Goal: Task Accomplishment & Management: Use online tool/utility

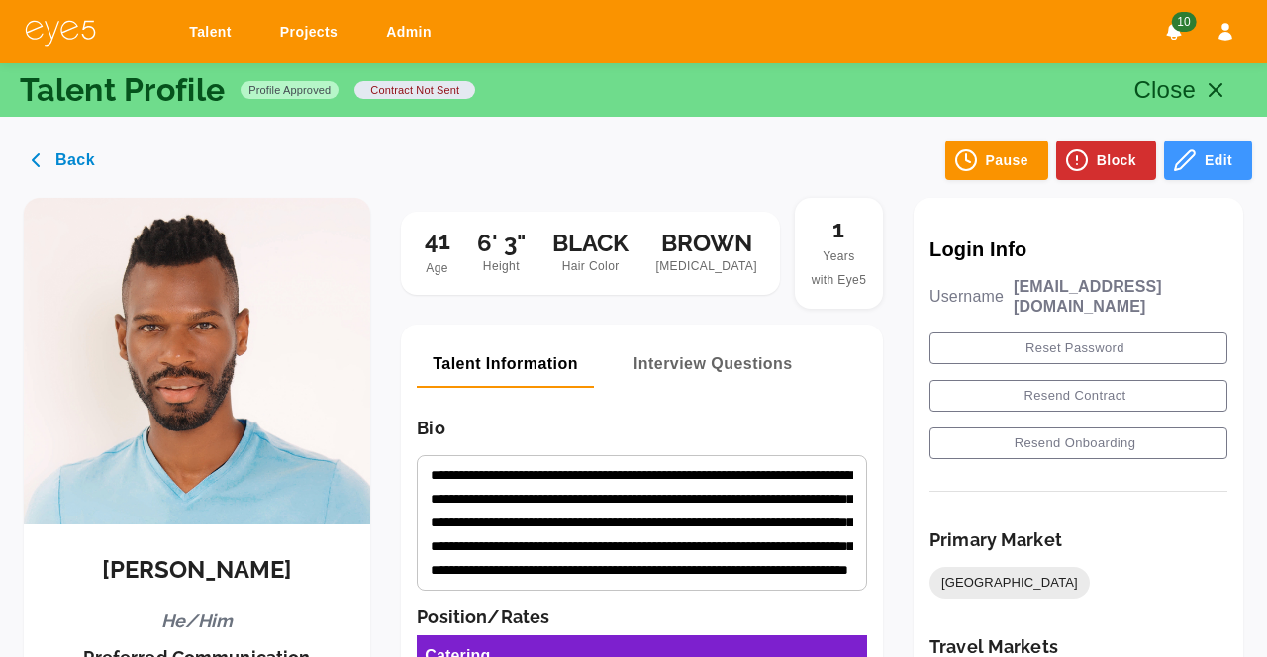
scroll to position [419, 0]
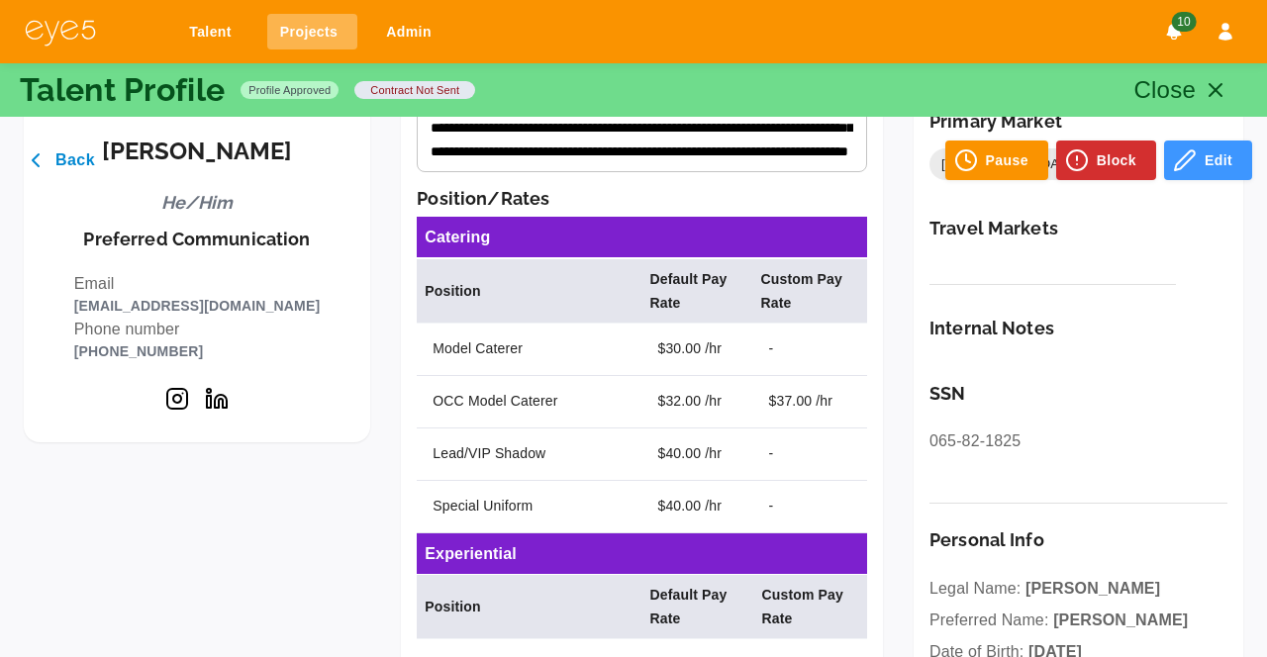
click at [283, 32] on link "Projects" at bounding box center [312, 32] width 90 height 37
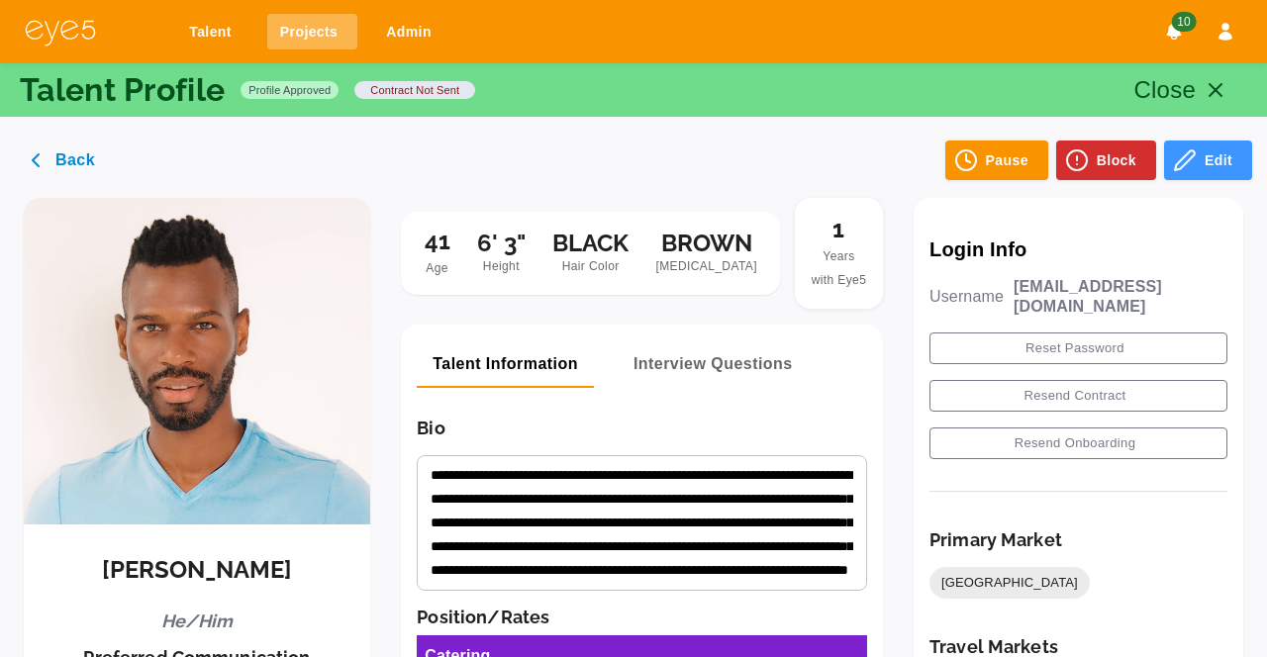
select select "*"
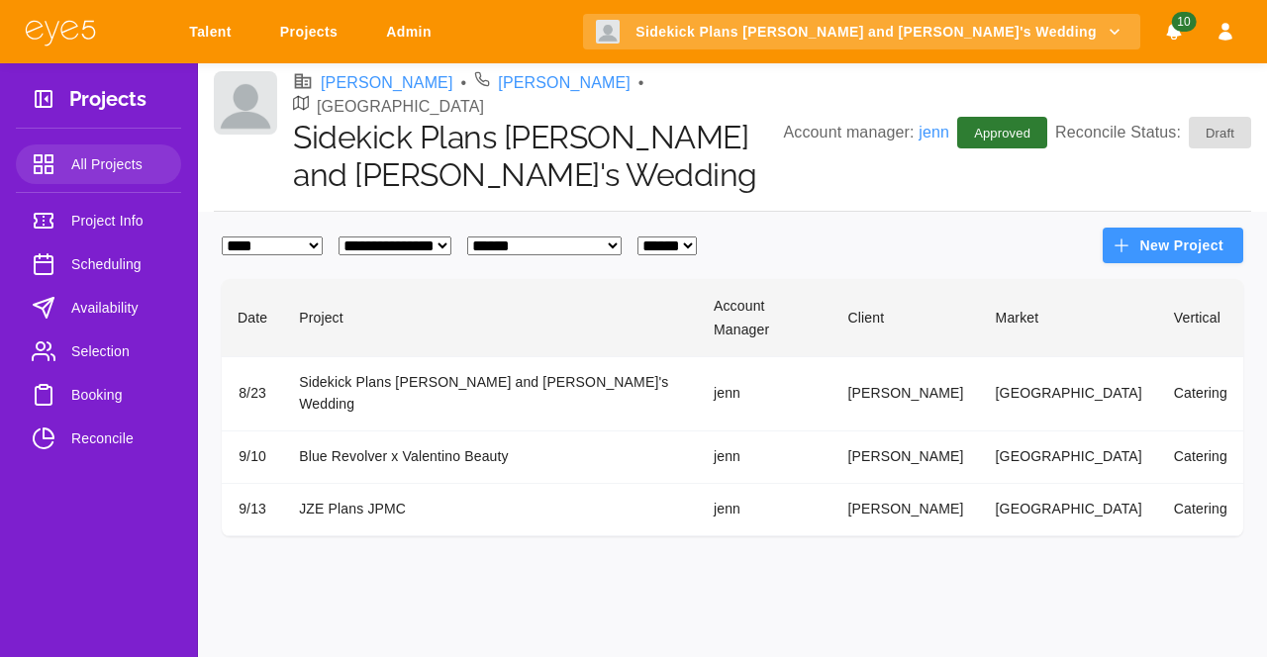
click at [121, 305] on span "Availability" at bounding box center [118, 308] width 94 height 24
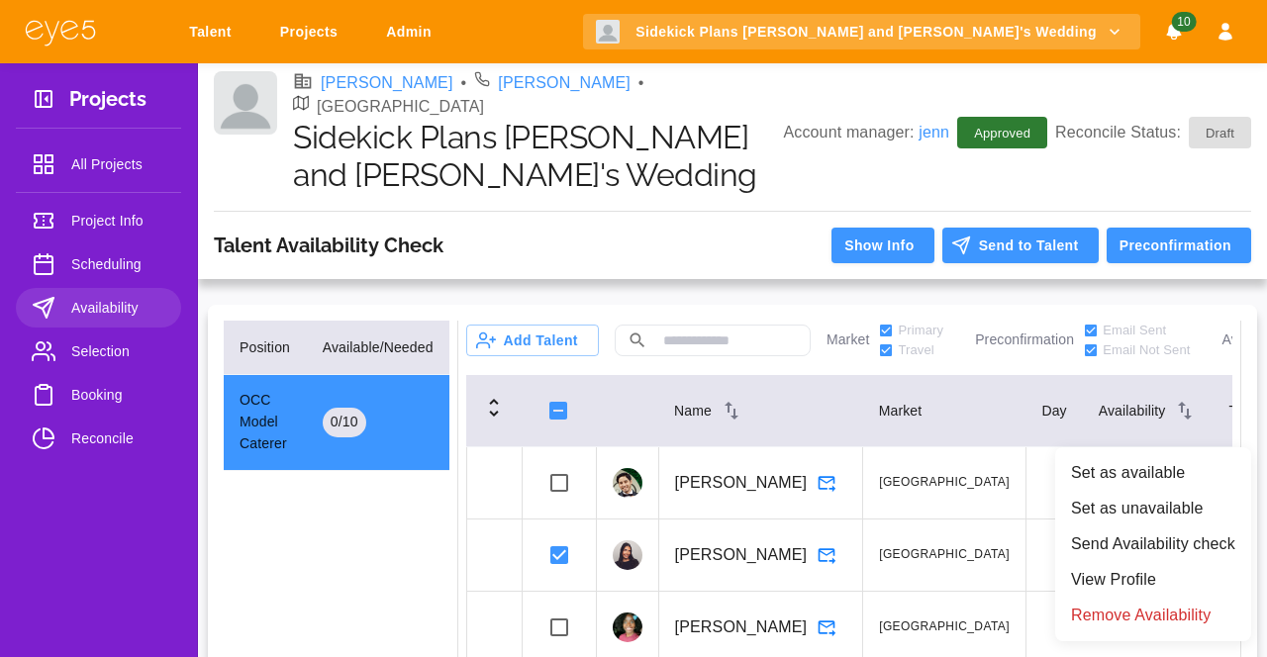
click at [1165, 539] on li "Send Availability check" at bounding box center [1153, 545] width 196 height 36
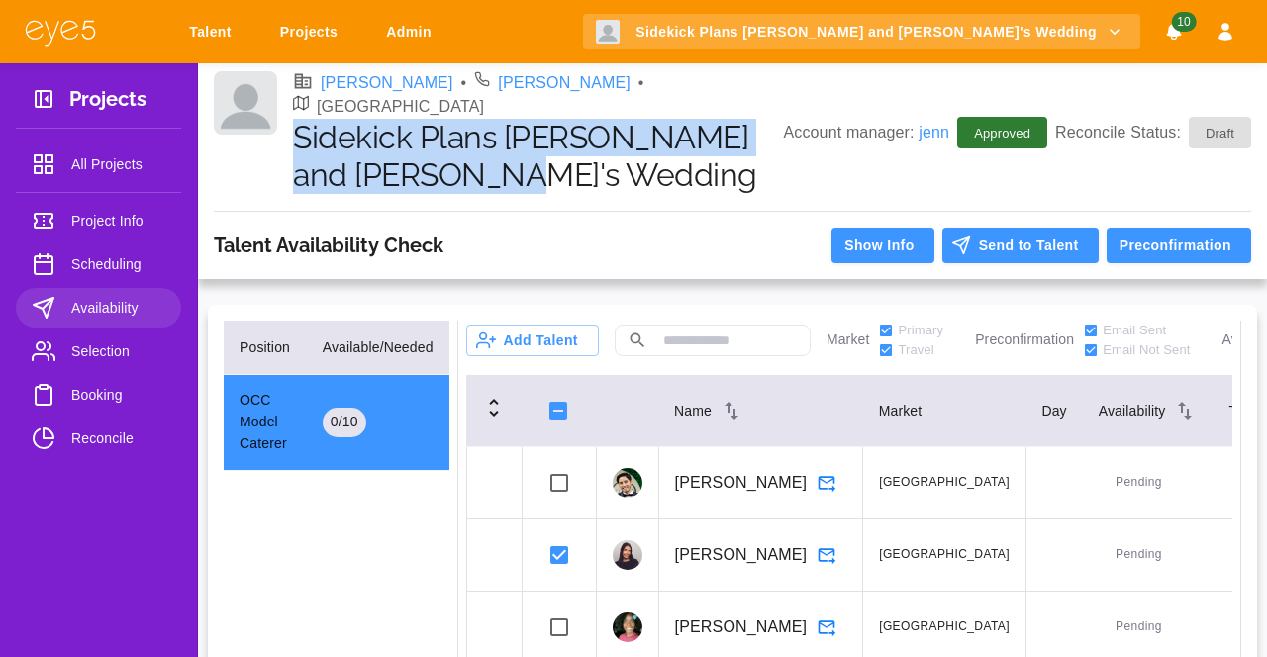
drag, startPoint x: 587, startPoint y: 152, endPoint x: 293, endPoint y: 107, distance: 297.5
click at [293, 119] on h1 "Sidekick Plans [PERSON_NAME] and [PERSON_NAME]'s Wedding" at bounding box center [538, 157] width 490 height 76
copy h1 "Sidekick Plans [PERSON_NAME] and [PERSON_NAME]'s Wedding"
